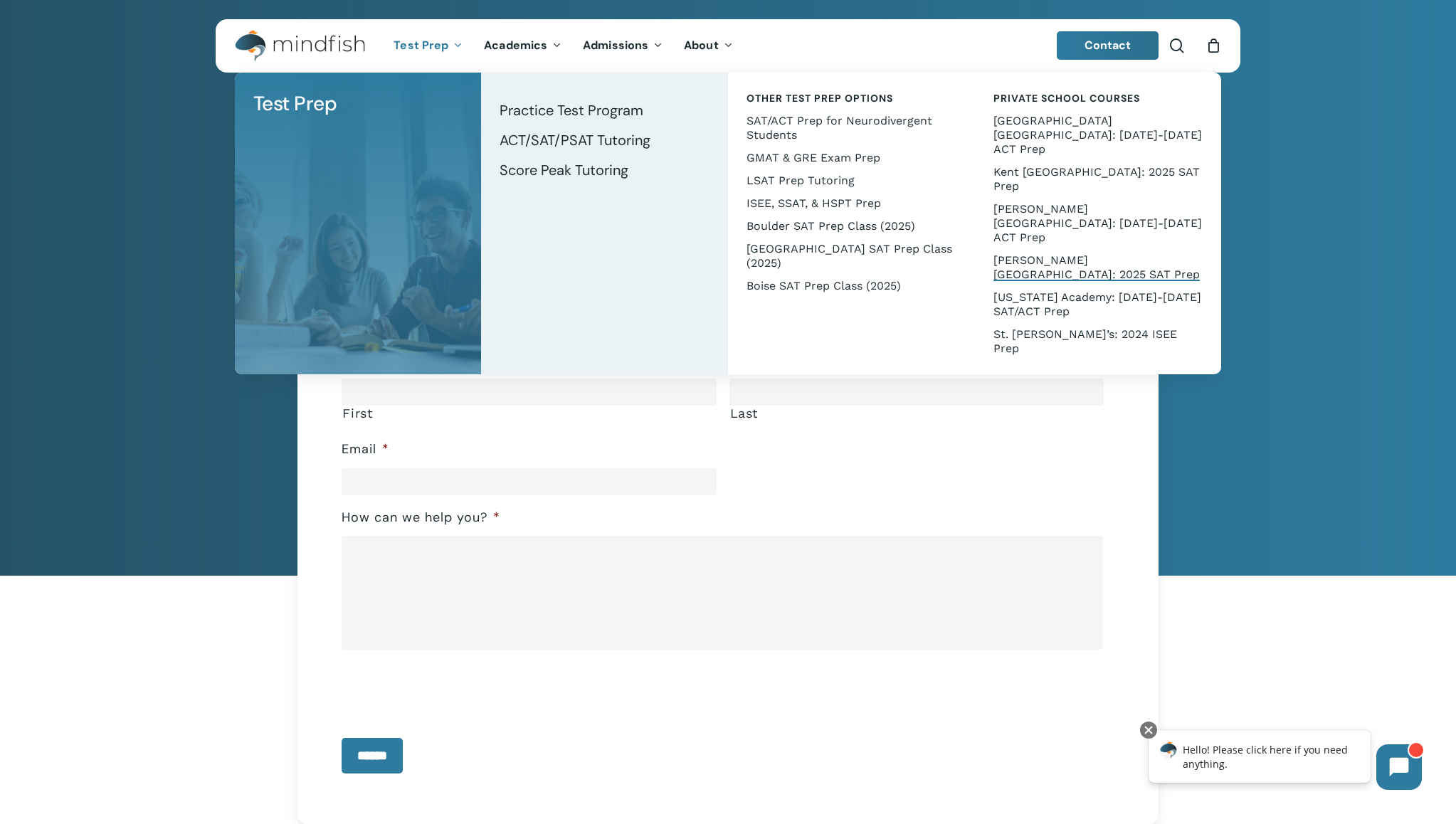
click at [1099, 253] on span "[PERSON_NAME][GEOGRAPHIC_DATA]: 2025 SAT Prep" at bounding box center [1097, 267] width 206 height 28
click at [896, 111] on link "SAT/ACT Prep for Neurodivergent Students" at bounding box center [851, 128] width 218 height 37
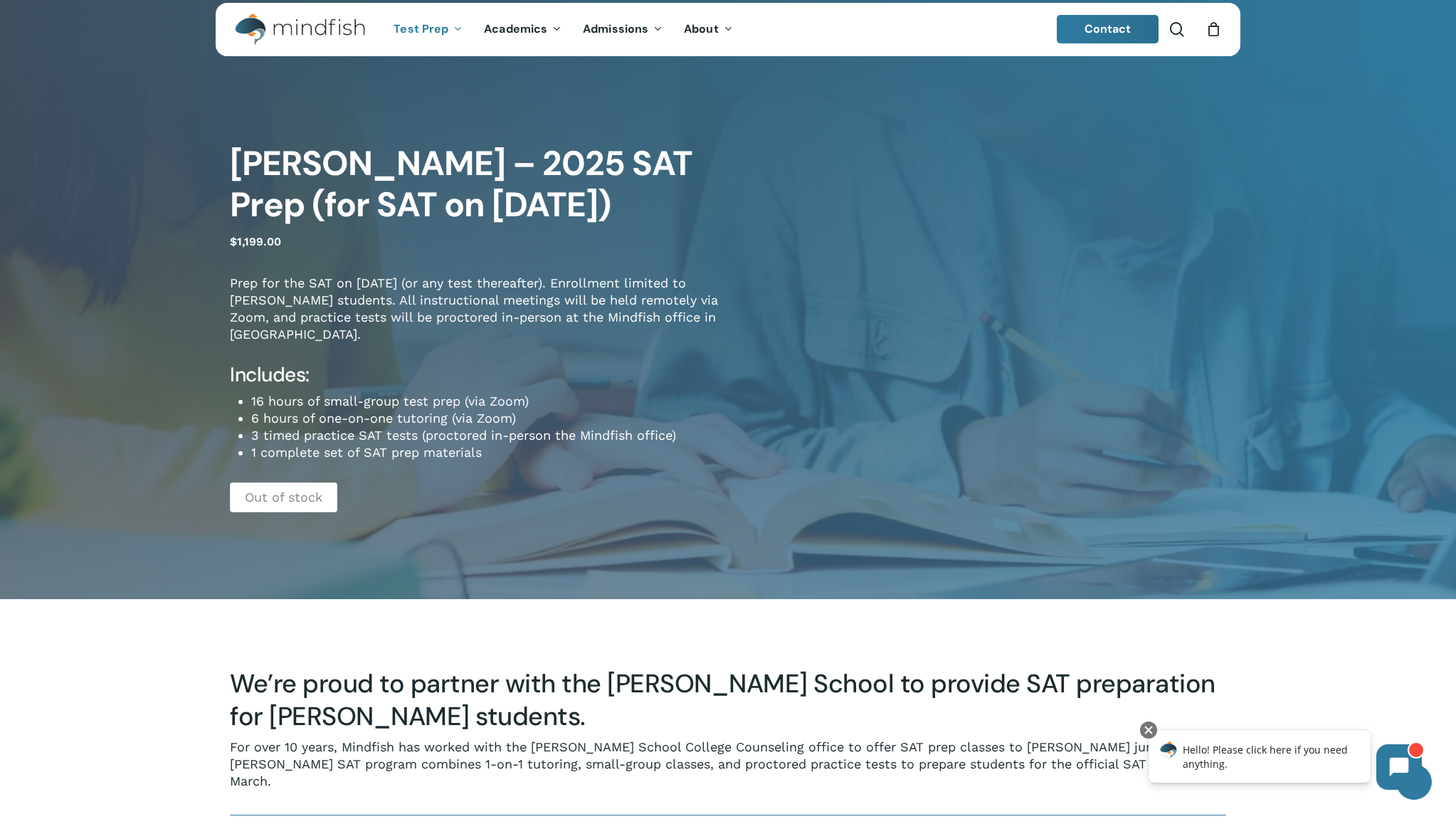
scroll to position [13, 0]
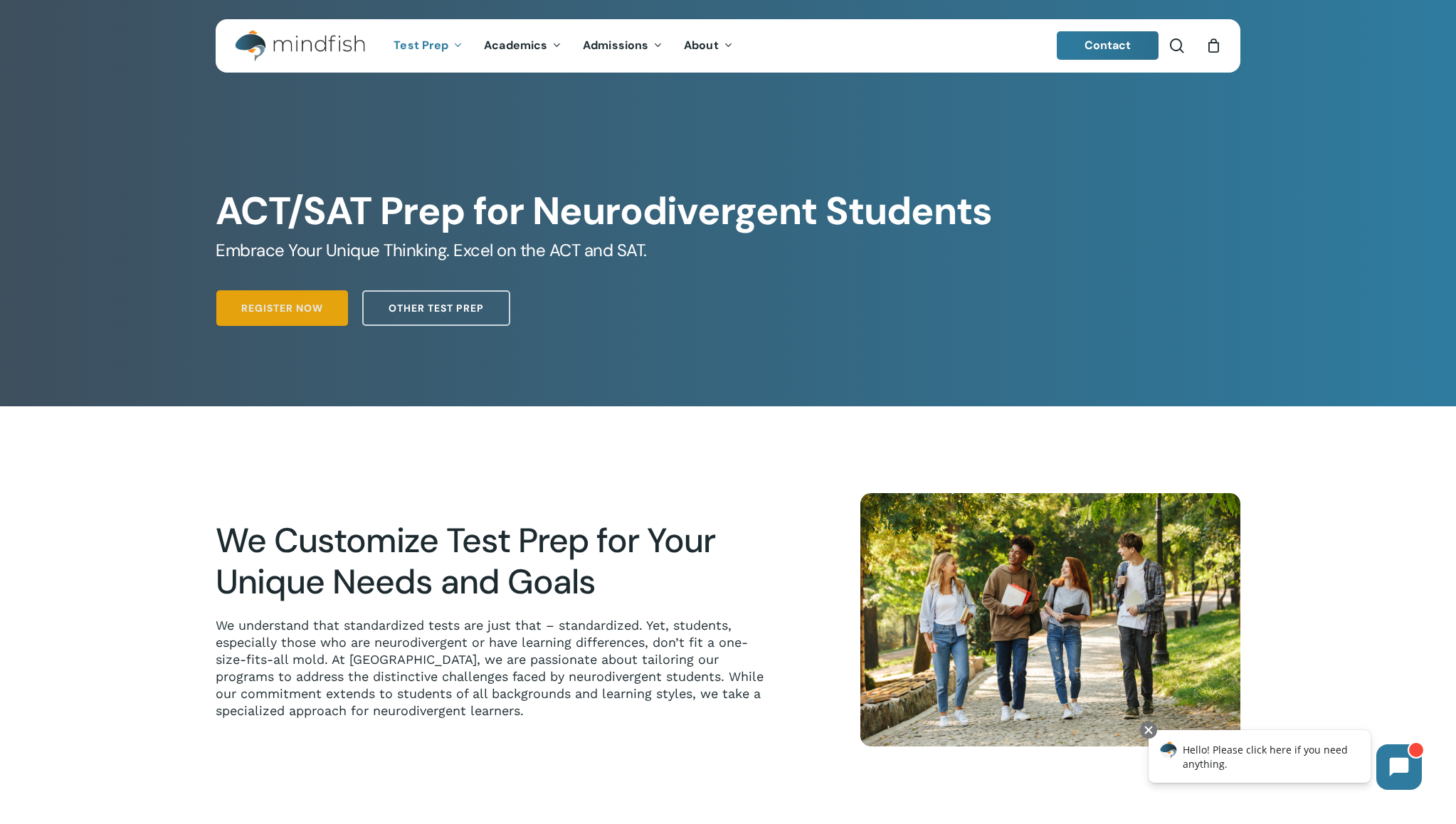
click at [274, 295] on link "Register Now" at bounding box center [283, 308] width 132 height 36
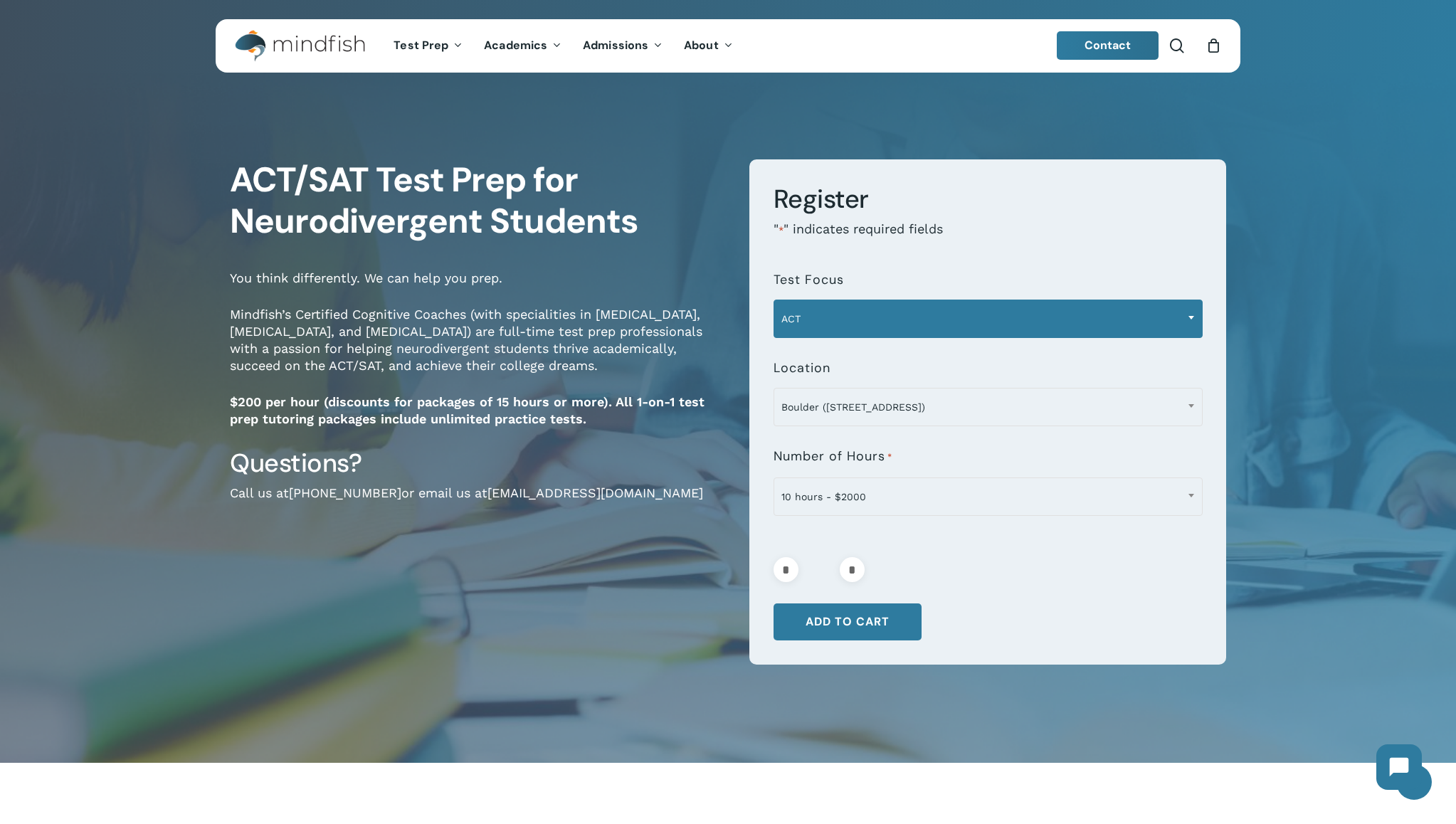
click at [1153, 310] on span "ACT" at bounding box center [987, 318] width 428 height 30
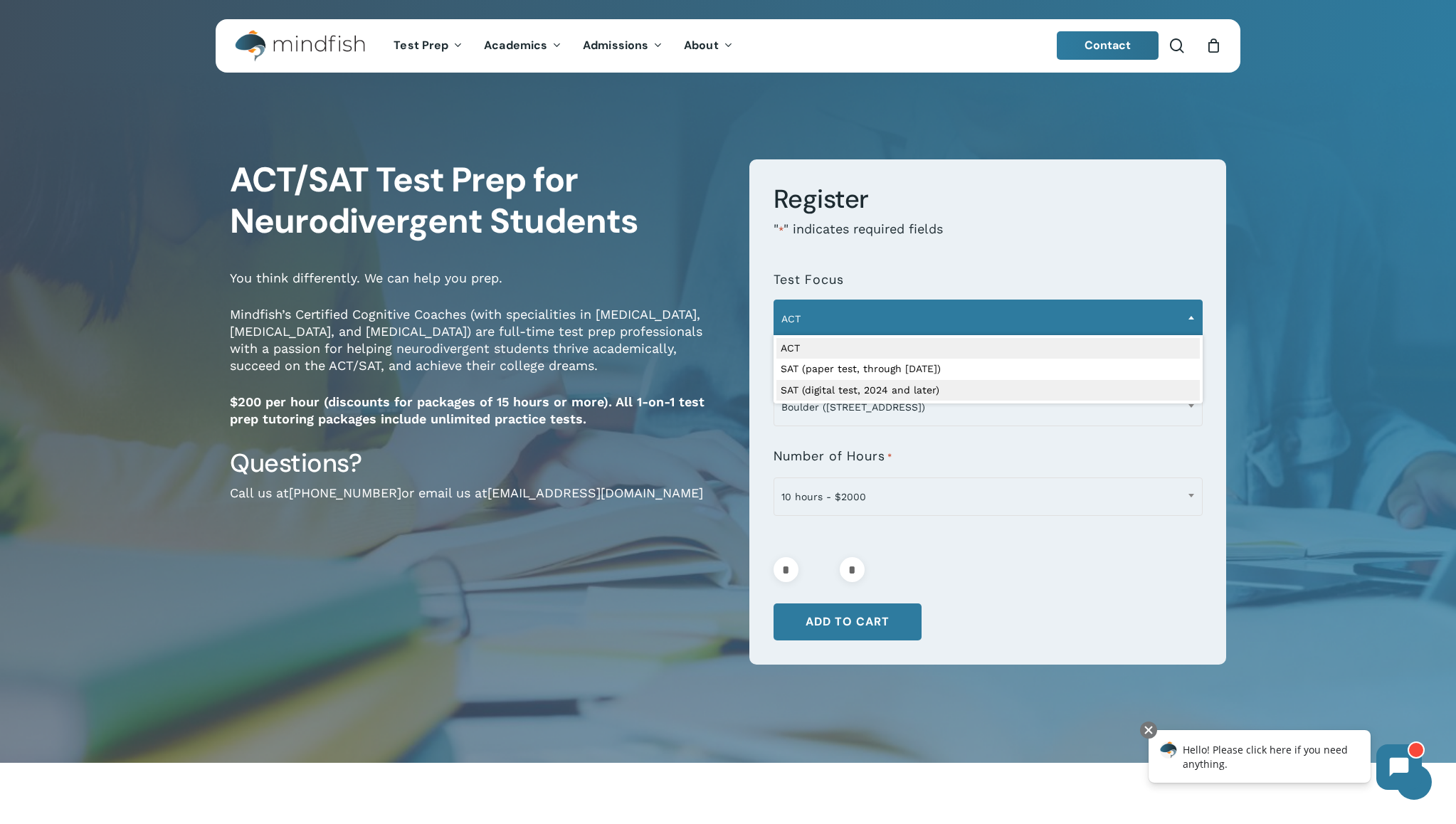
select select "**********"
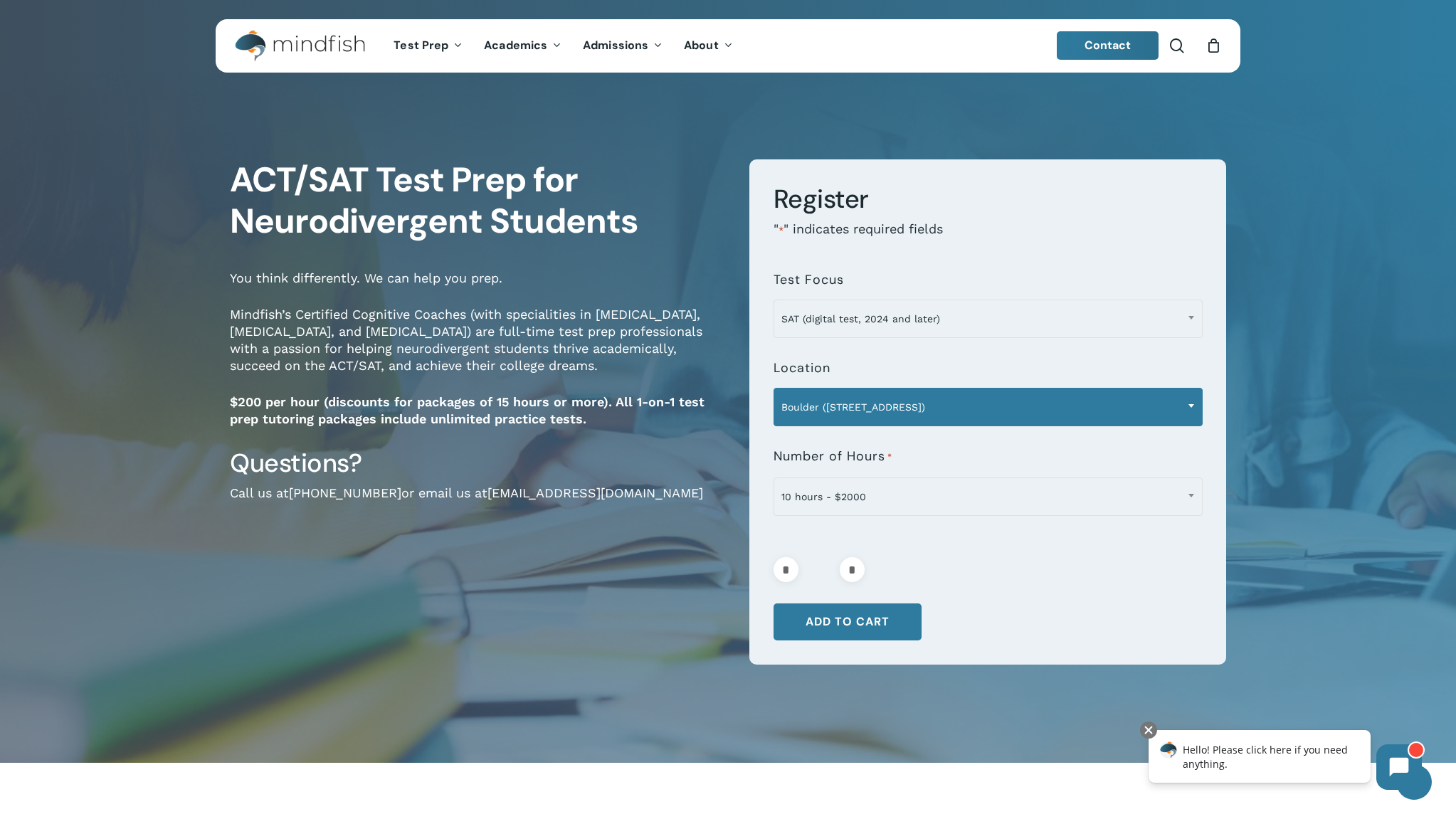
click at [1075, 397] on span "Boulder ([STREET_ADDRESS])" at bounding box center [987, 407] width 428 height 30
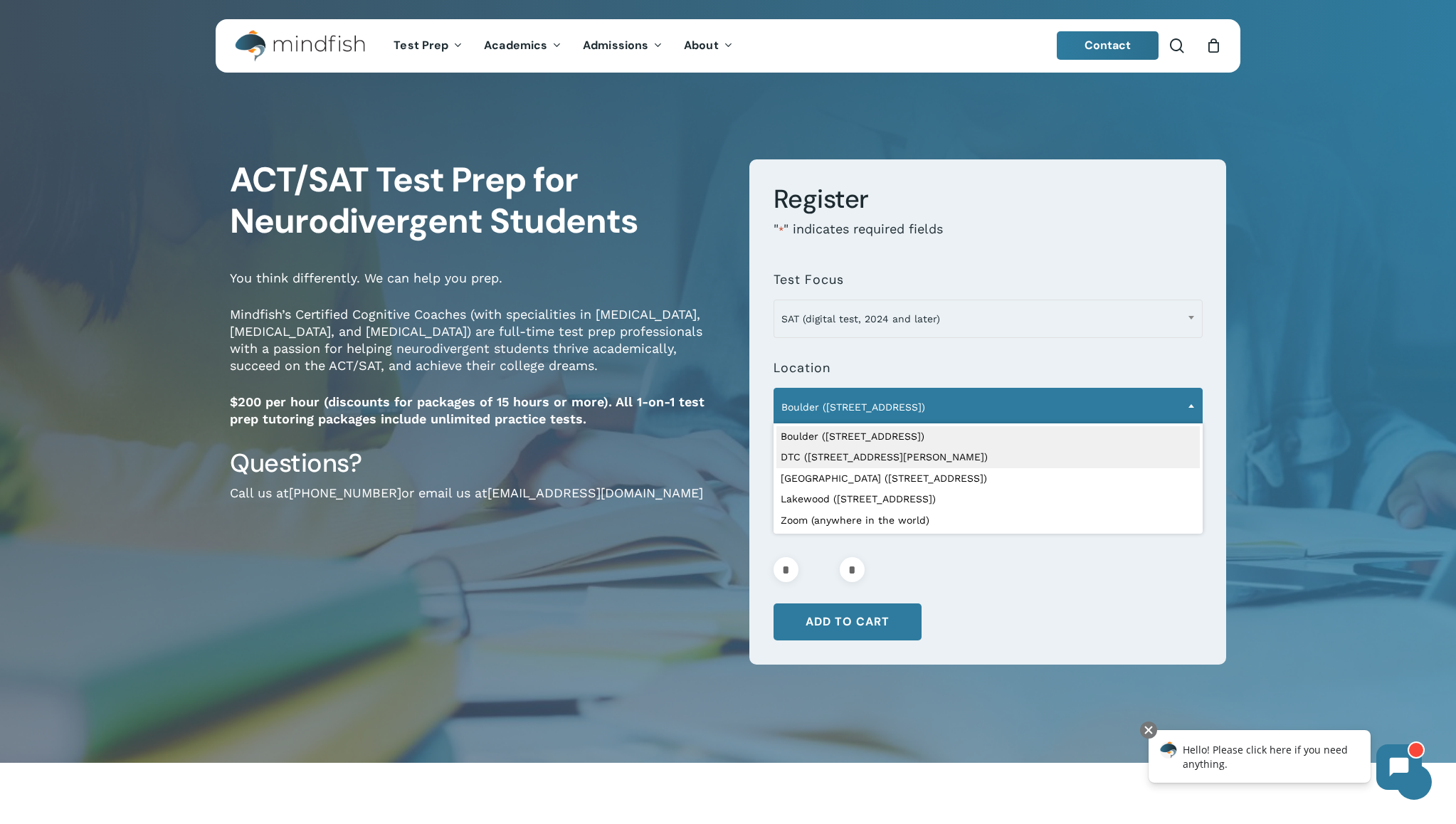
select select "**********"
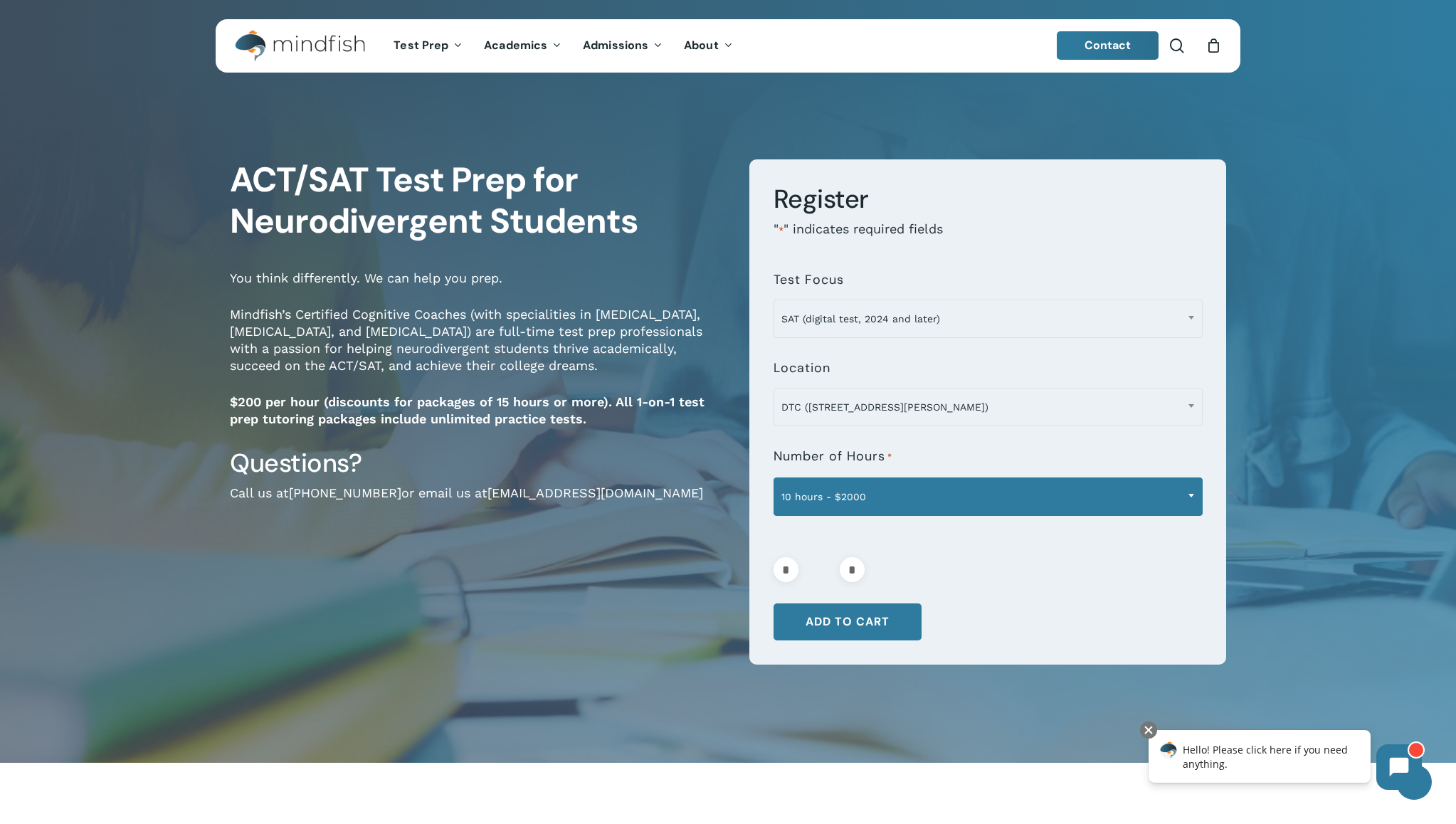
click at [1125, 494] on span "10 hours - $2000" at bounding box center [987, 497] width 428 height 30
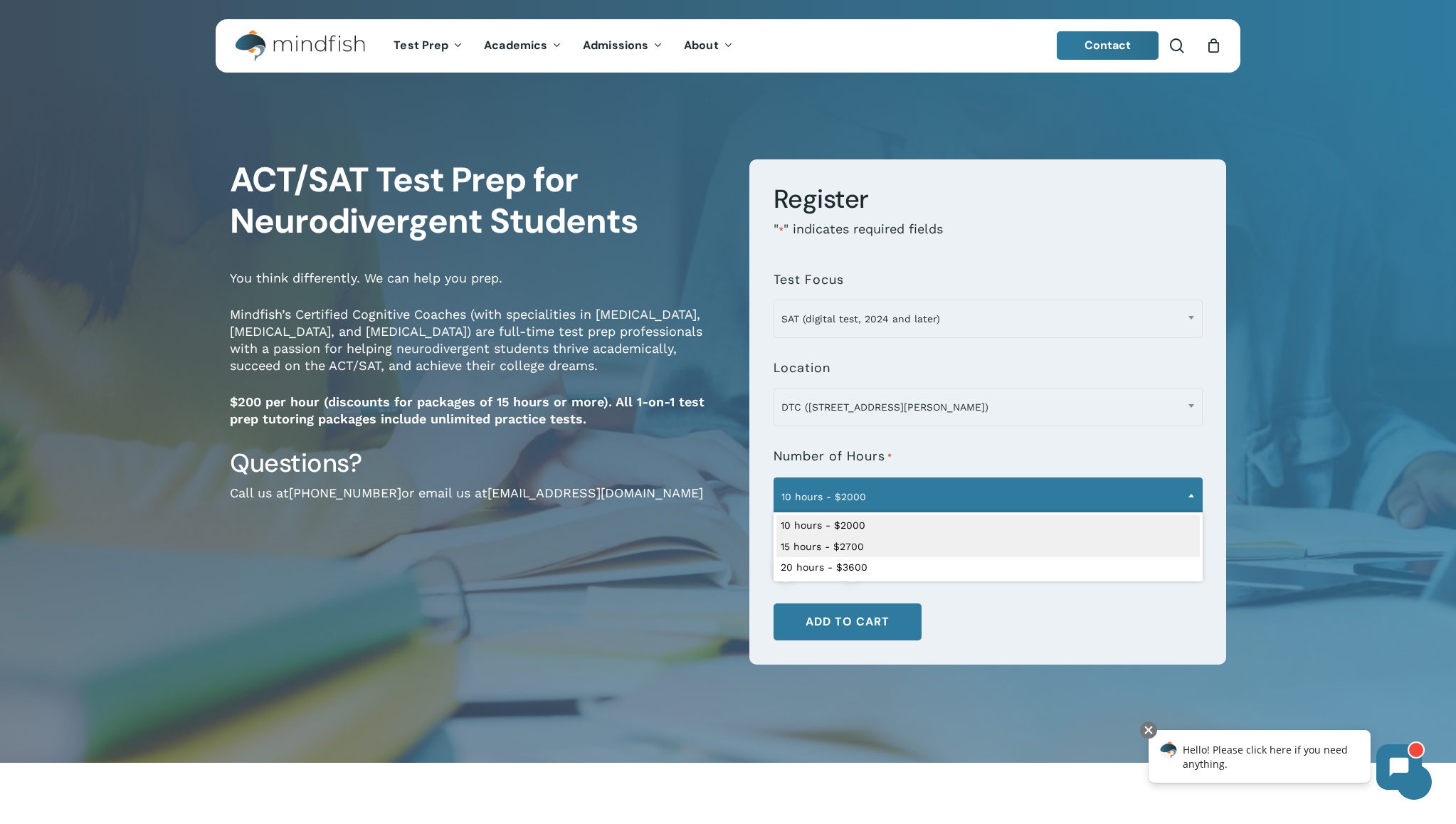
select select "**********"
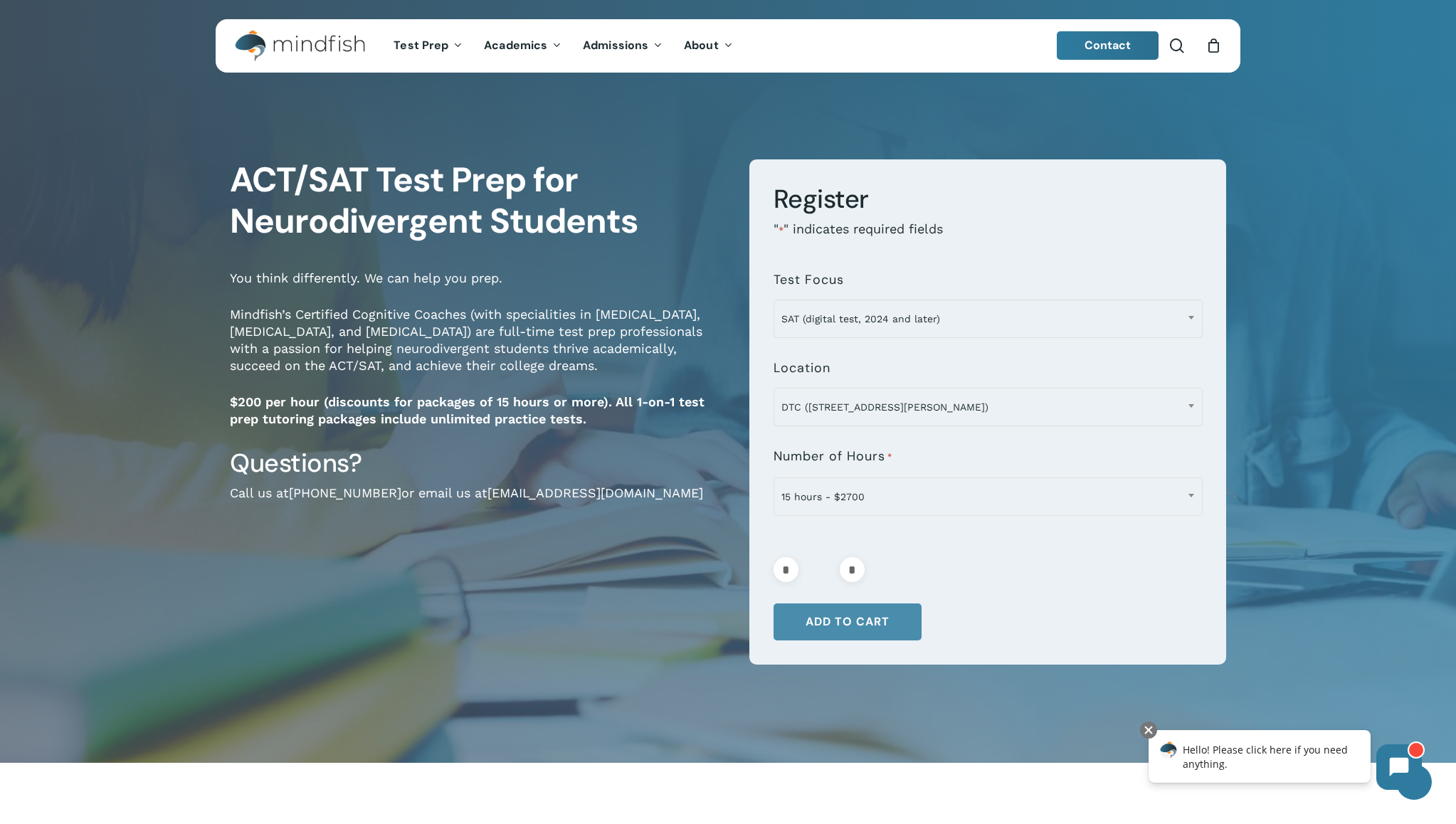
click at [899, 621] on button "Add to cart" at bounding box center [848, 621] width 148 height 37
click at [1221, 47] on div "0" at bounding box center [1219, 42] width 16 height 16
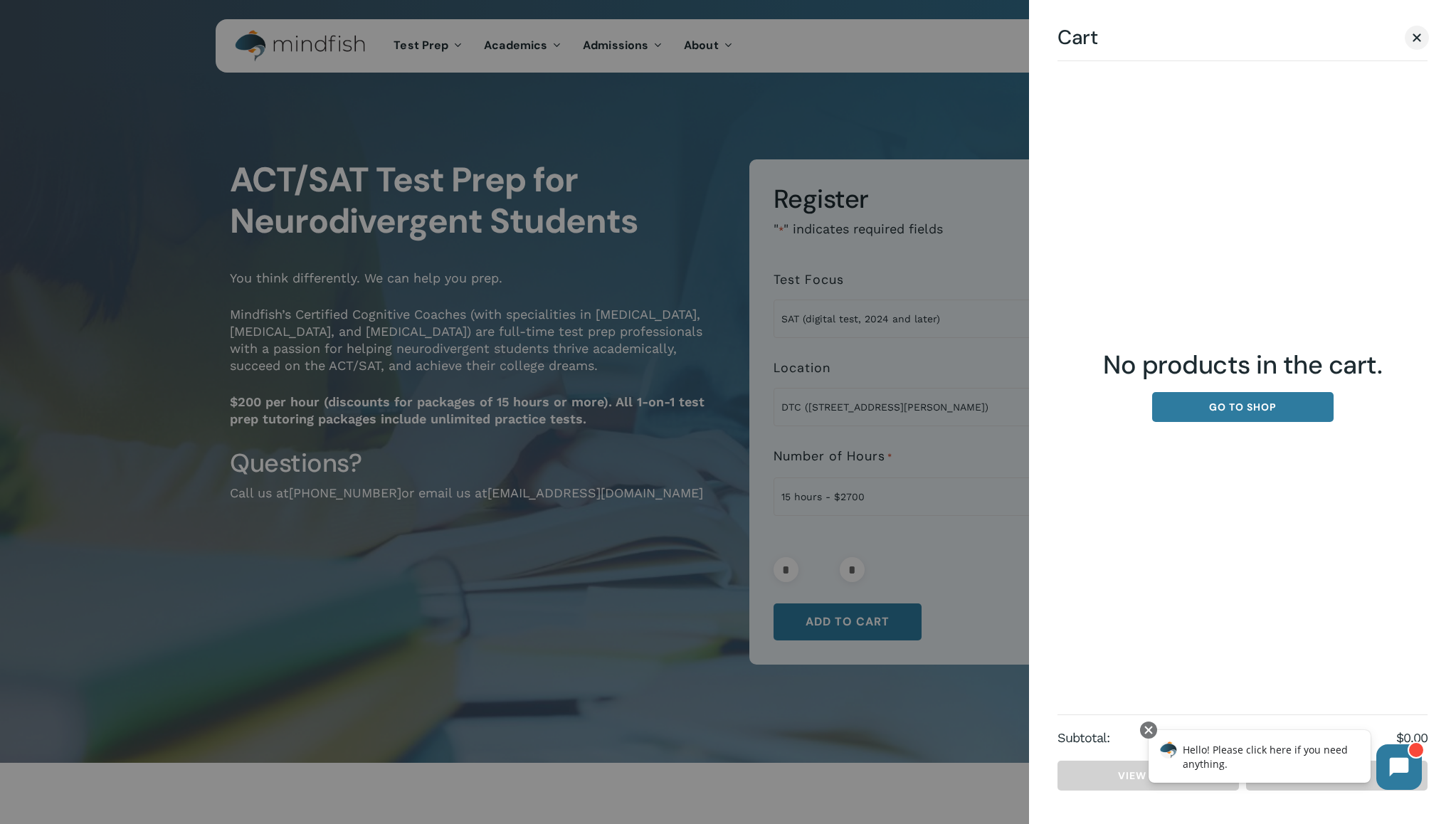
click at [975, 593] on div at bounding box center [728, 412] width 1456 height 824
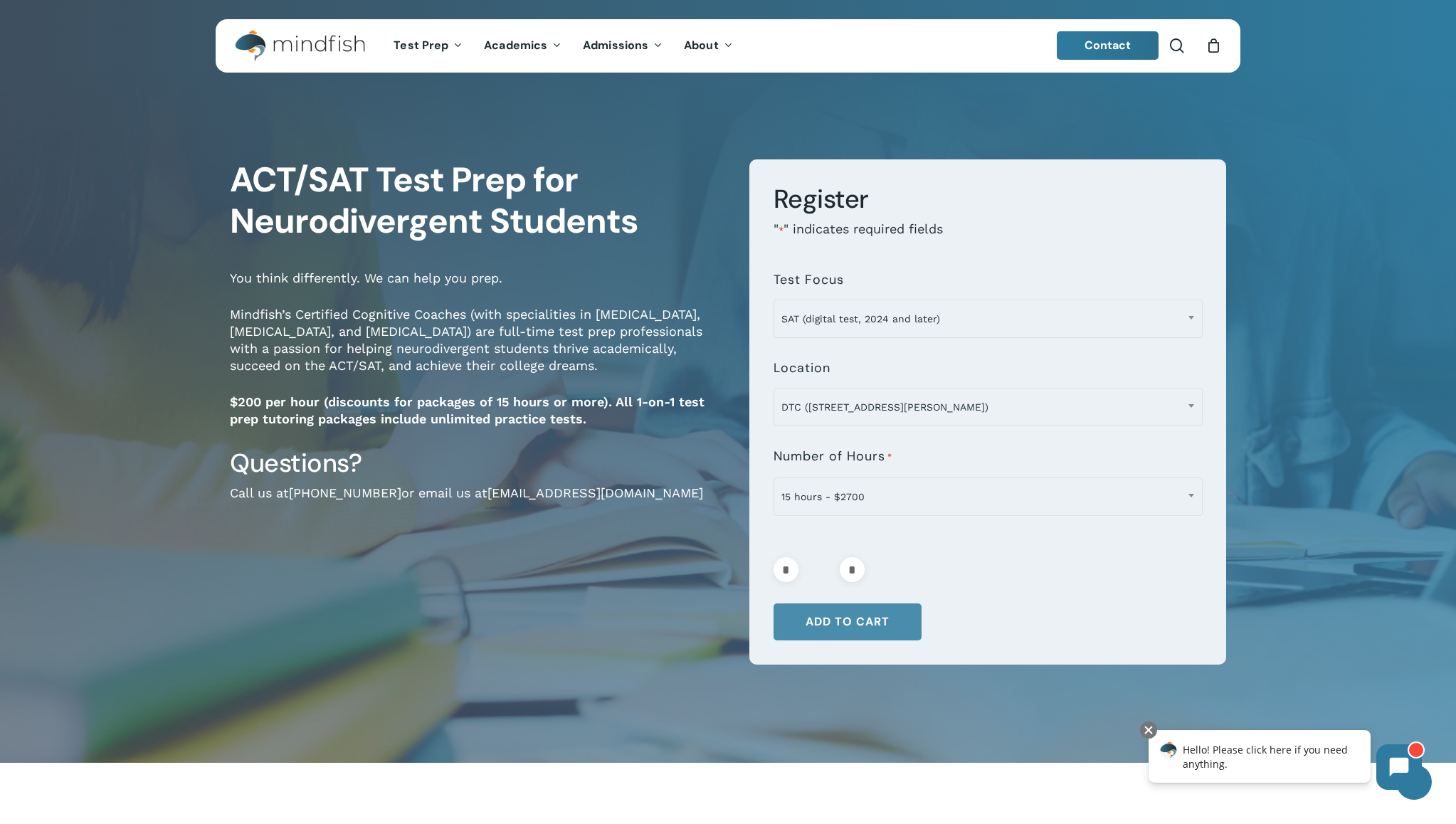
click at [855, 635] on button "Add to cart" at bounding box center [848, 621] width 148 height 37
click at [900, 617] on button "Add to cart" at bounding box center [848, 621] width 148 height 37
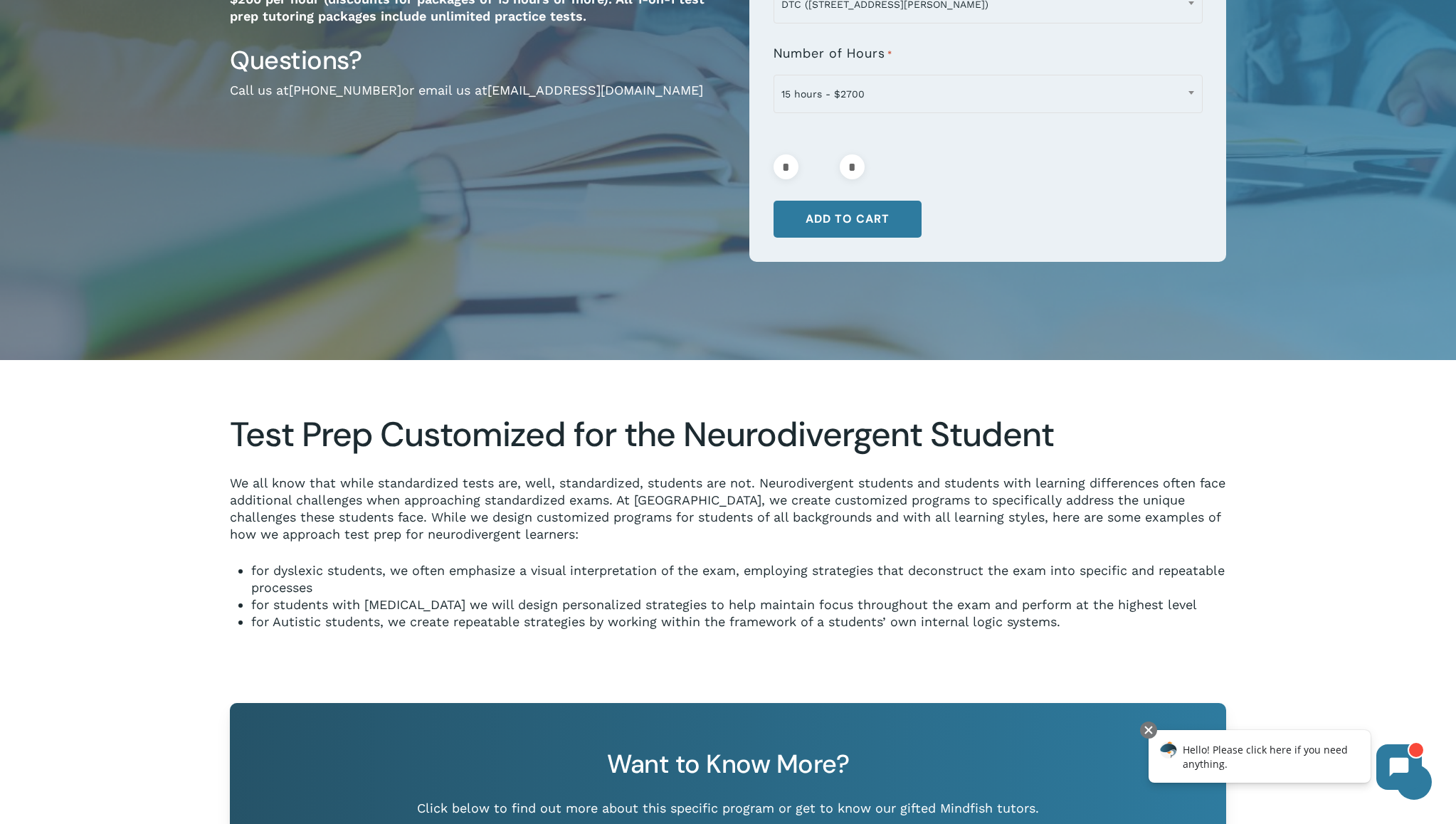
scroll to position [155, 0]
